Goal: Navigation & Orientation: Find specific page/section

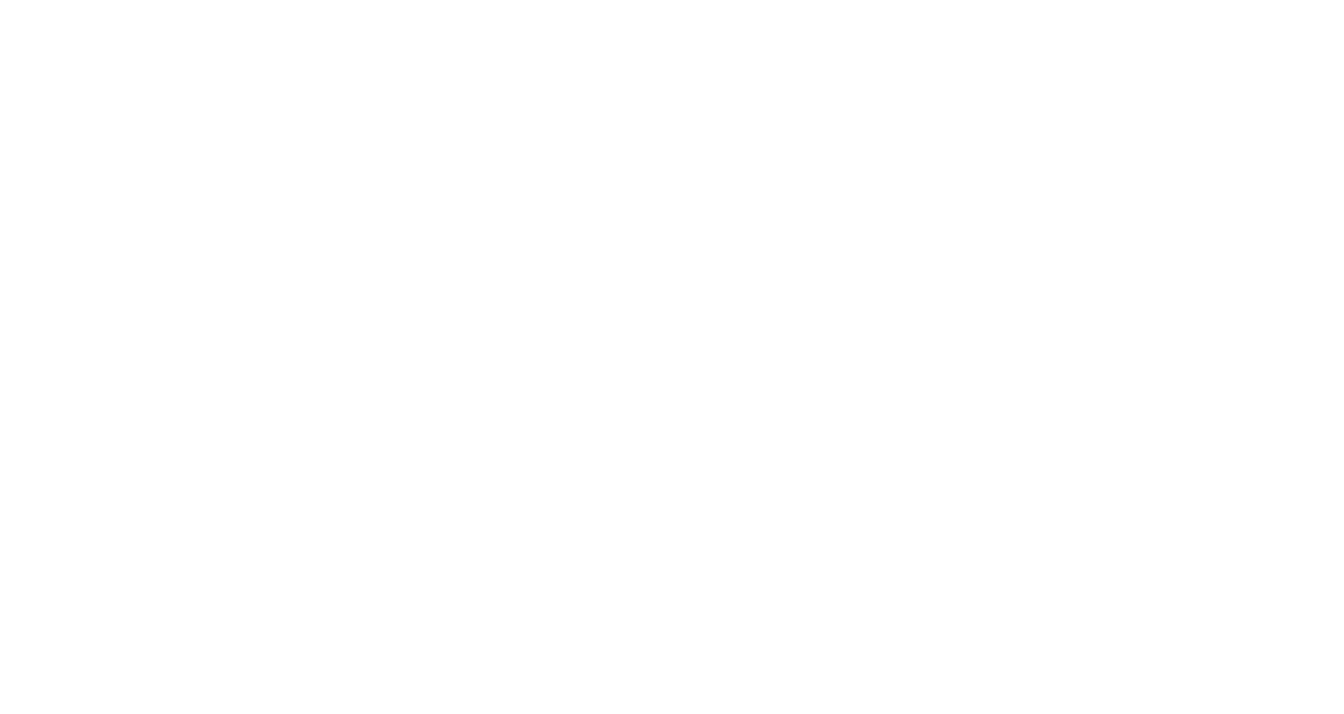
select select "*"
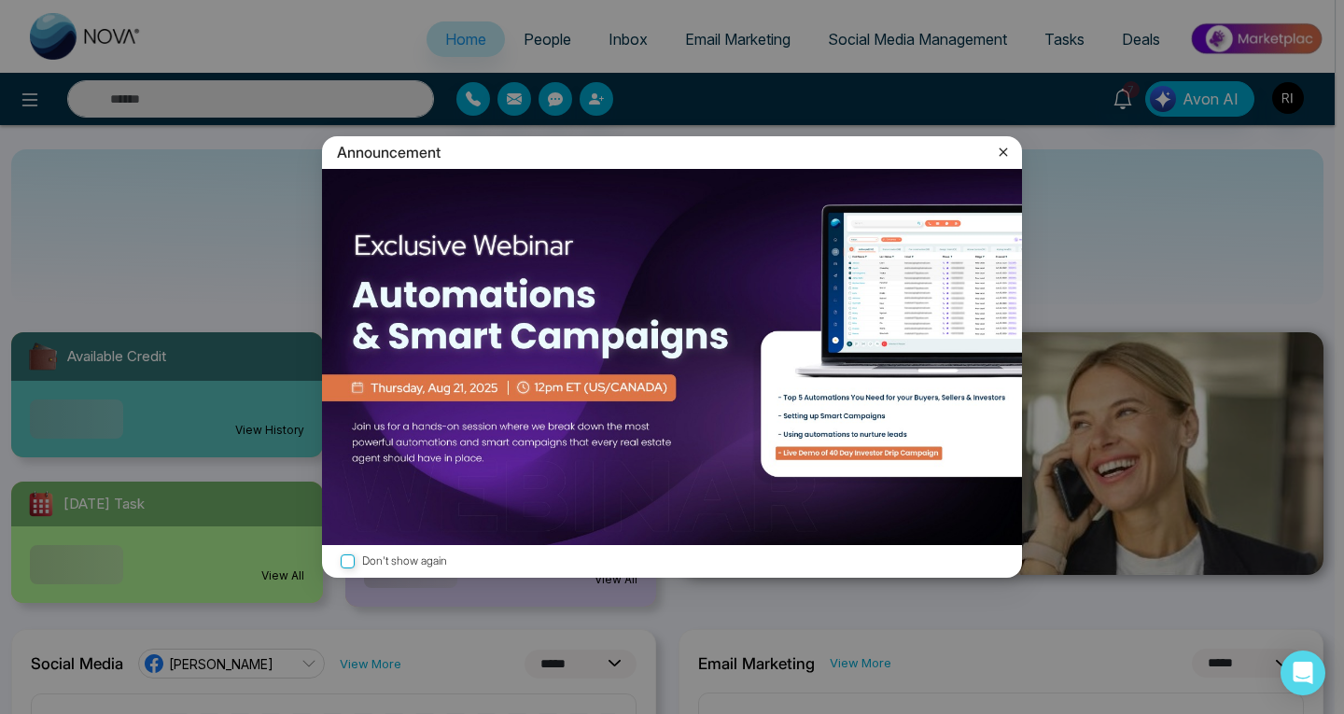
click at [1003, 151] on icon at bounding box center [1004, 151] width 8 height 8
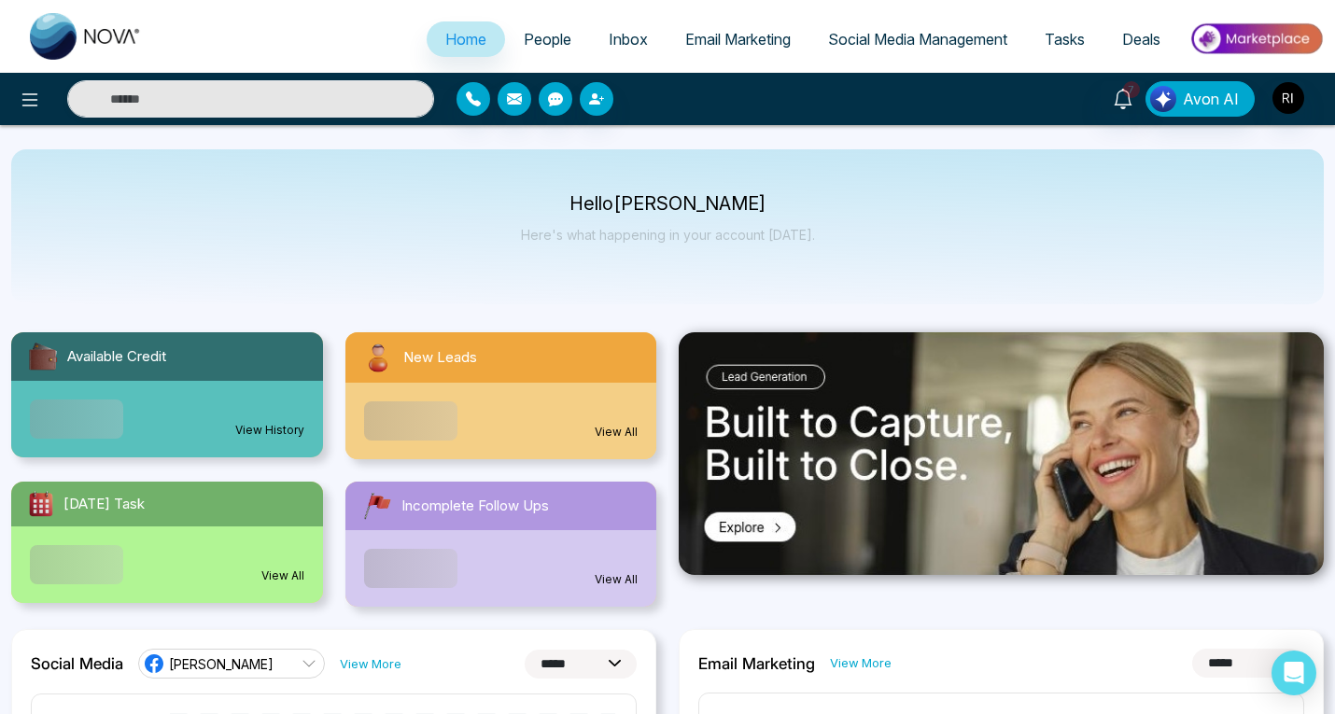
click at [530, 29] on link "People" at bounding box center [547, 38] width 85 height 35
